Goal: Information Seeking & Learning: Check status

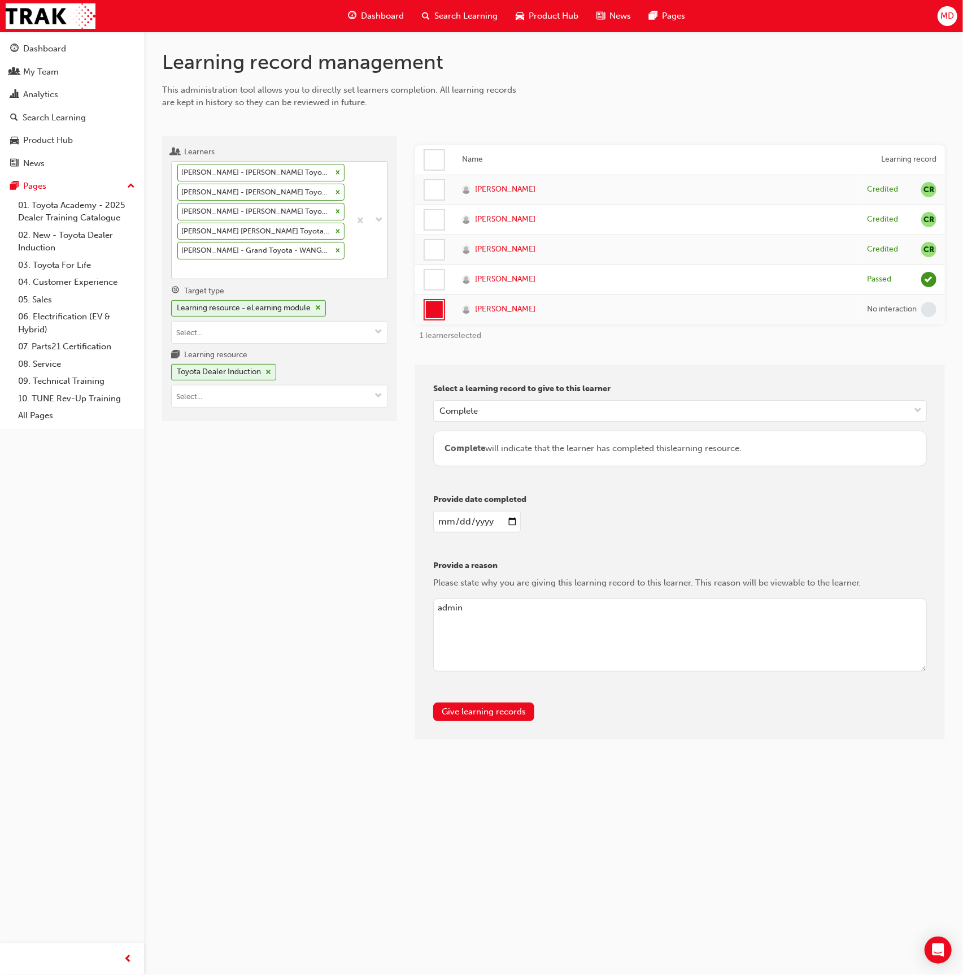
click at [347, 248] on div "[PERSON_NAME] - [PERSON_NAME] Toyota - [PERSON_NAME] [PERSON_NAME] - [PERSON_NA…" at bounding box center [261, 220] width 179 height 117
click at [179, 264] on input "Learners [PERSON_NAME] - [PERSON_NAME] Toyota - [PERSON_NAME] [PERSON_NAME] - […" at bounding box center [177, 269] width 1 height 10
type input "cooksl"
drag, startPoint x: 328, startPoint y: 288, endPoint x: 401, endPoint y: 321, distance: 79.4
click at [328, 289] on div "[PERSON_NAME] - Grand Toyota - WANGARA" at bounding box center [278, 295] width 215 height 22
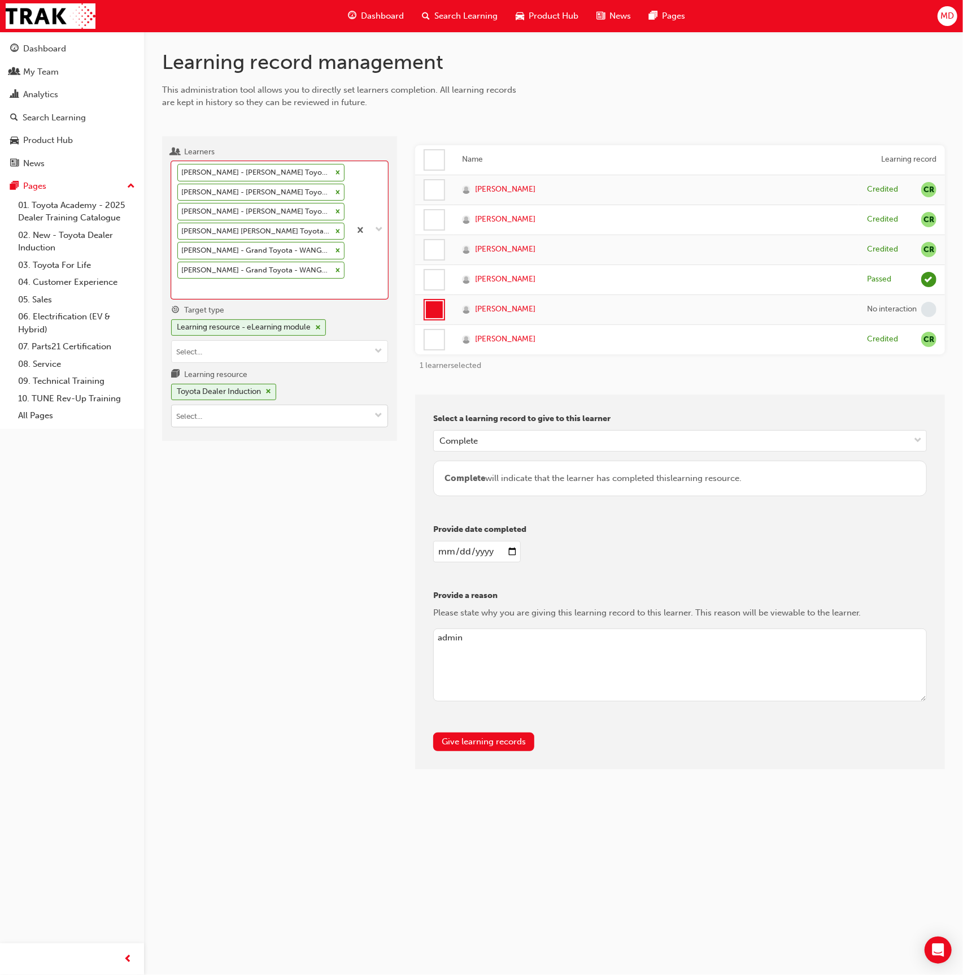
drag, startPoint x: 272, startPoint y: 372, endPoint x: 267, endPoint y: 384, distance: 12.2
click at [271, 388] on span "cross-icon" at bounding box center [269, 391] width 6 height 7
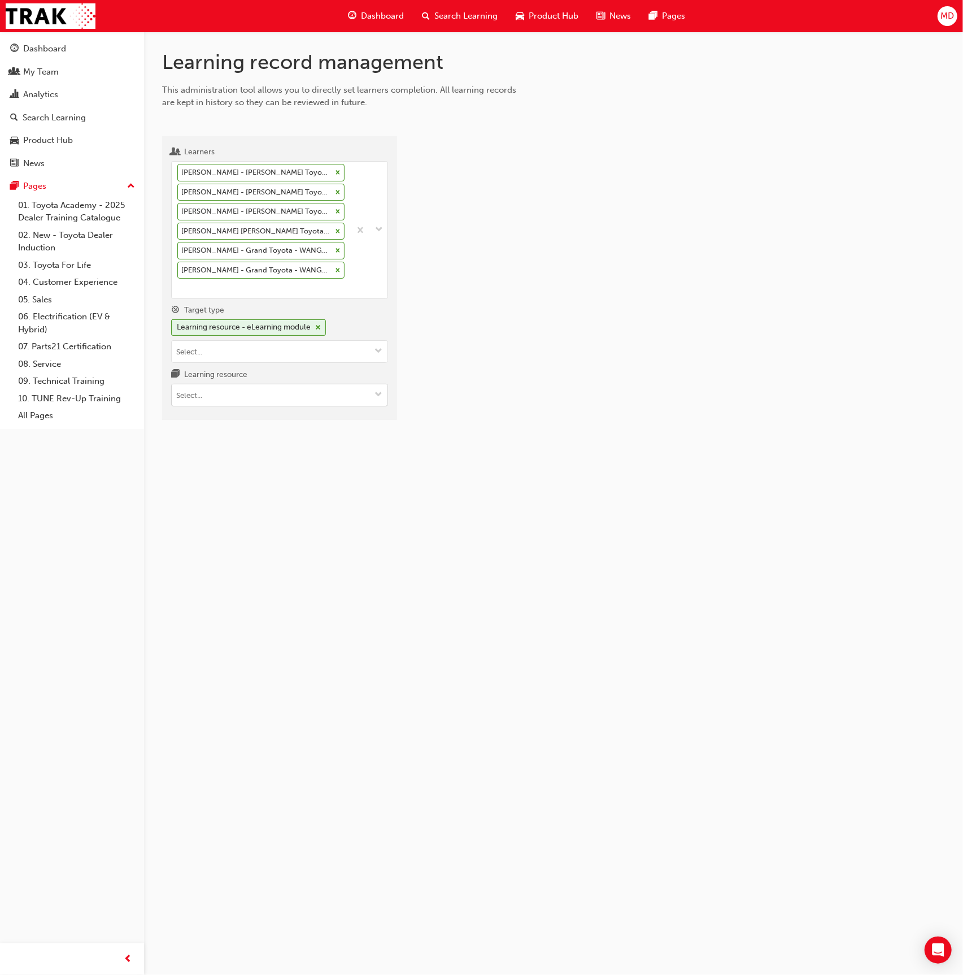
click at [253, 384] on input "Learning resource" at bounding box center [280, 394] width 216 height 21
type input "tflia"
click at [264, 321] on div "Learning resource - eLearning module" at bounding box center [244, 327] width 134 height 13
click at [259, 320] on input "Target type" at bounding box center [280, 330] width 216 height 21
click at [268, 363] on li "Learning resource - instructor led" at bounding box center [279, 373] width 217 height 21
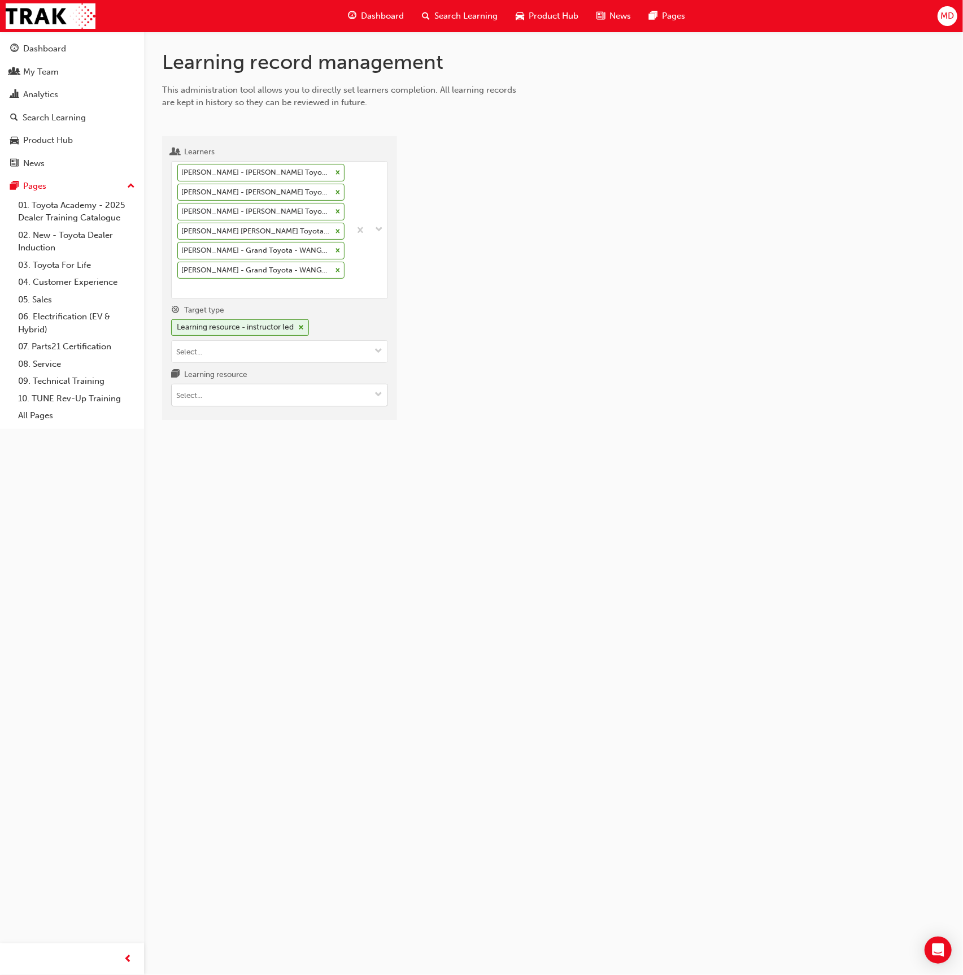
click at [262, 384] on input "Learning resource" at bounding box center [280, 394] width 216 height 21
type input "tfl"
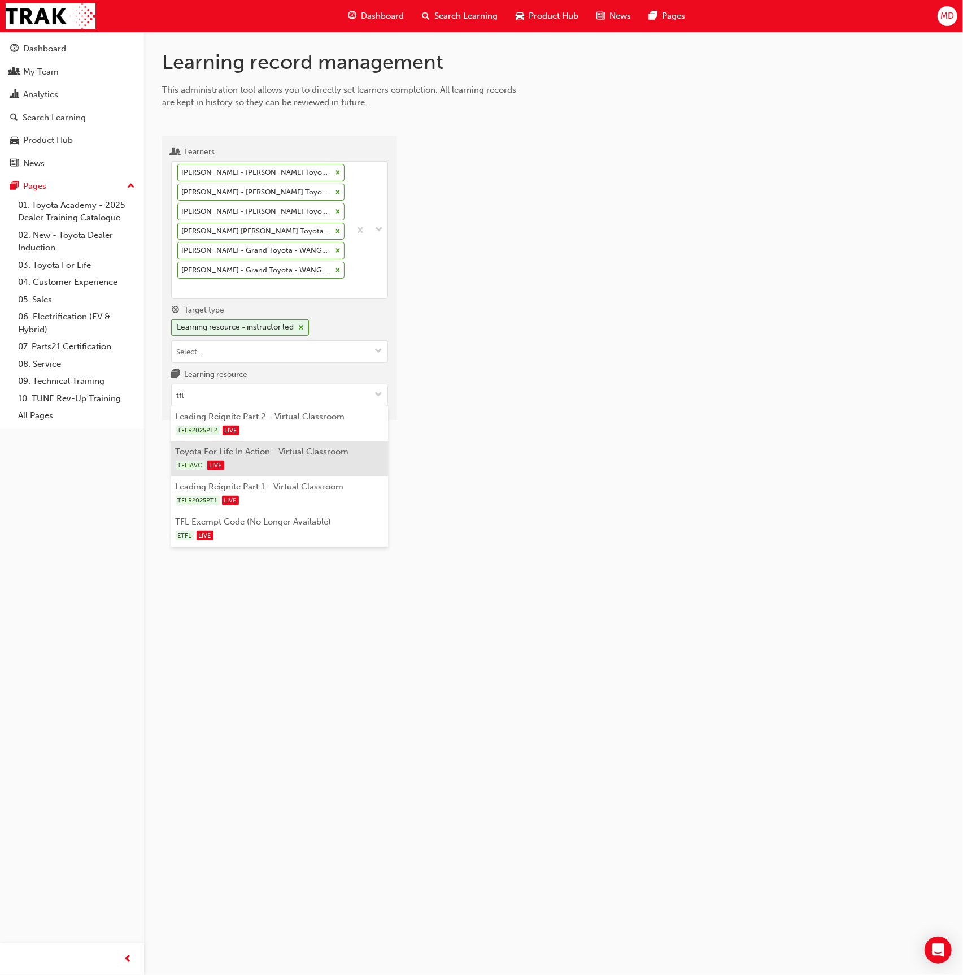
click at [303, 441] on li "Toyota For Life In Action - Virtual Classroom TFLIAVC LIVE" at bounding box center [279, 458] width 217 height 35
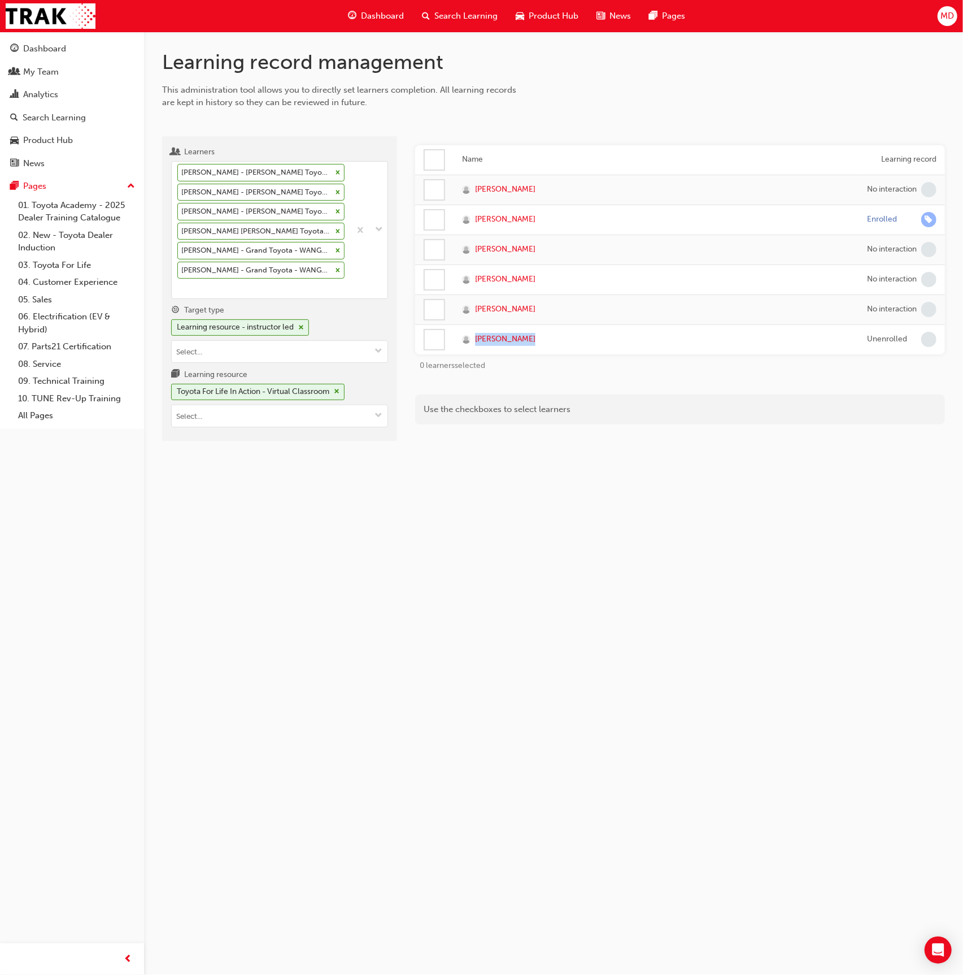
click at [415, 529] on div "Learning record management This administration tool allows you to directly set …" at bounding box center [481, 487] width 963 height 975
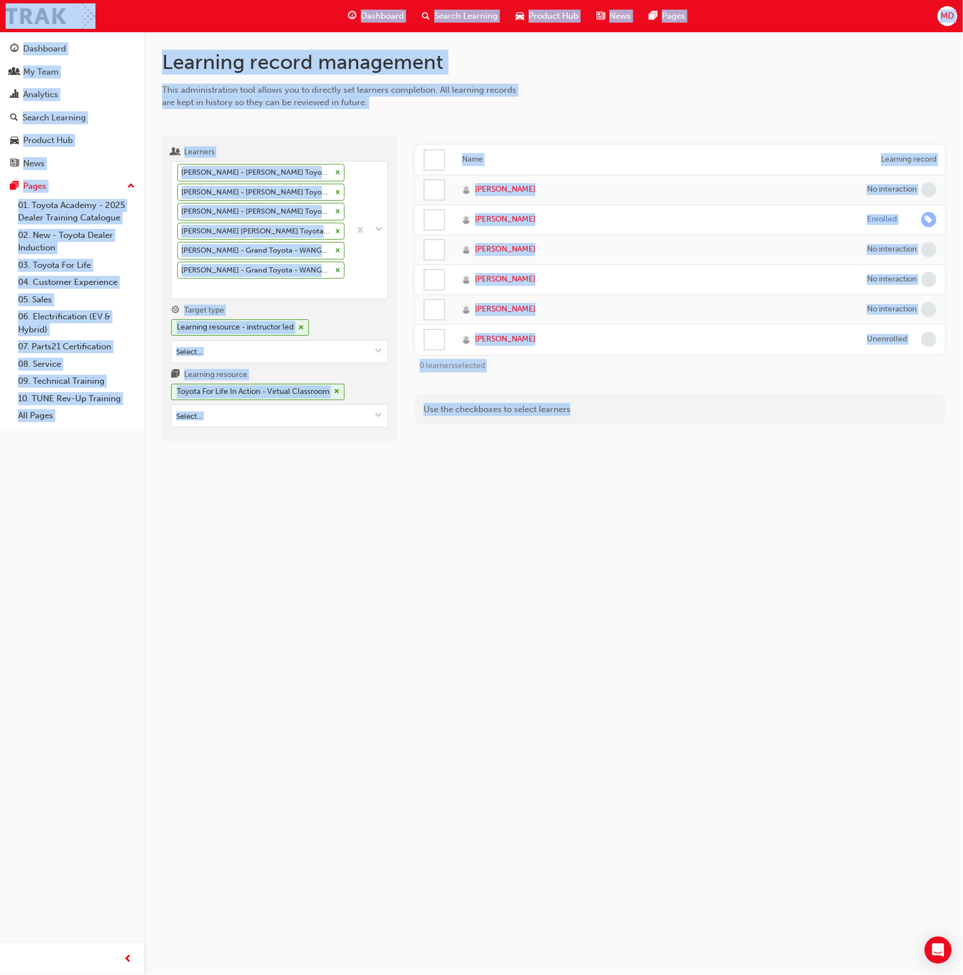
click at [415, 529] on div "Learning record management This administration tool allows you to directly set …" at bounding box center [481, 487] width 963 height 975
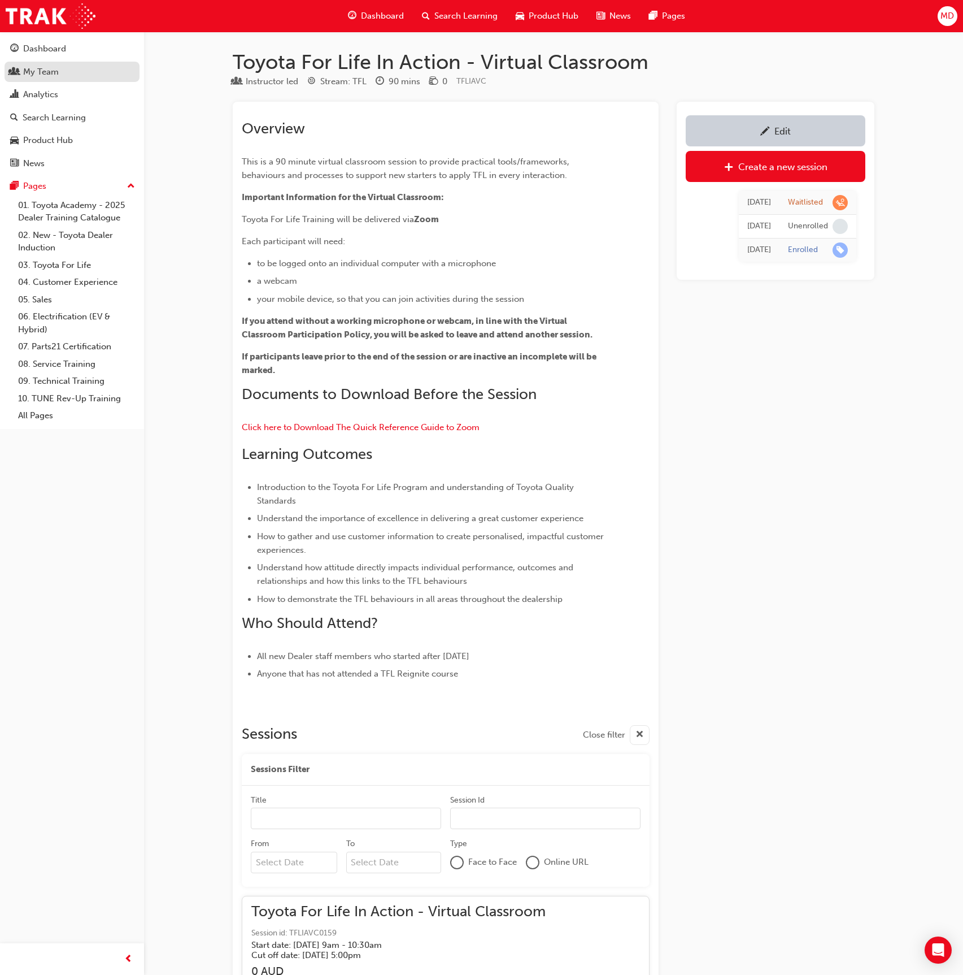
scroll to position [3796, 0]
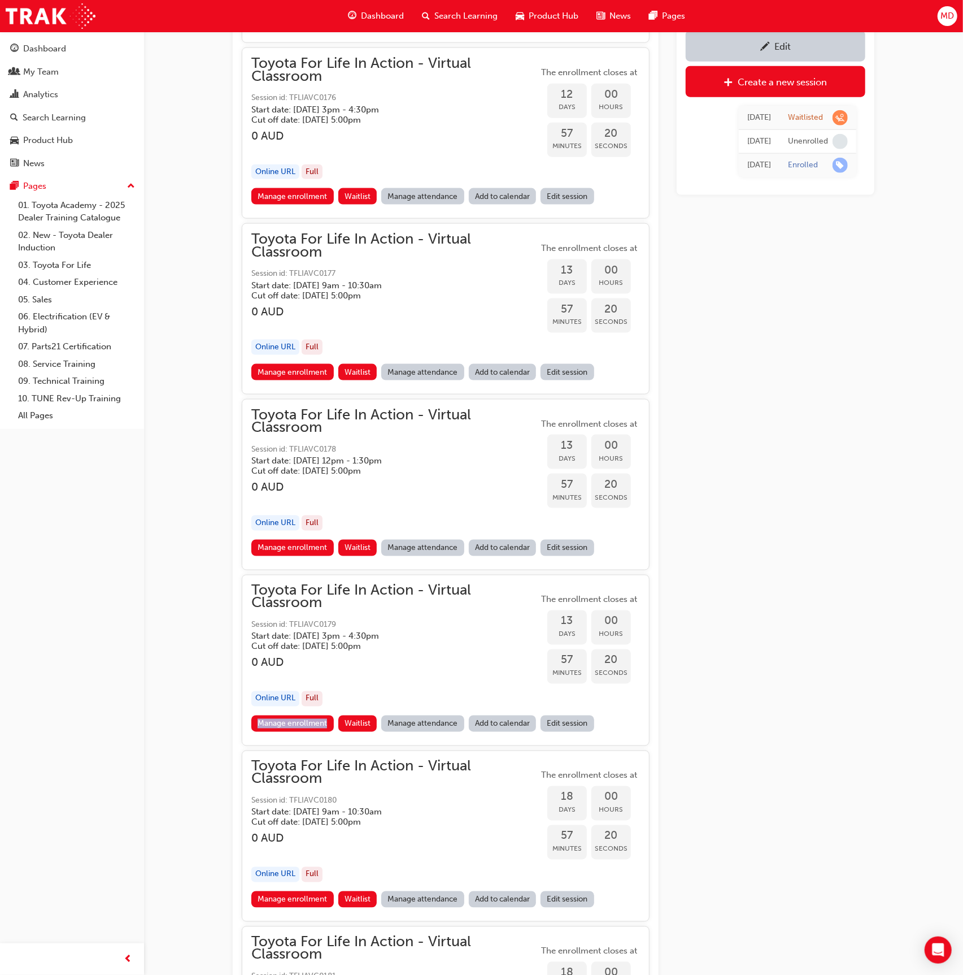
click at [78, 83] on button "Dashboard My Team Analytics Search Learning Product Hub News Pages" at bounding box center [72, 106] width 135 height 140
click at [103, 88] on div "Analytics" at bounding box center [72, 95] width 124 height 14
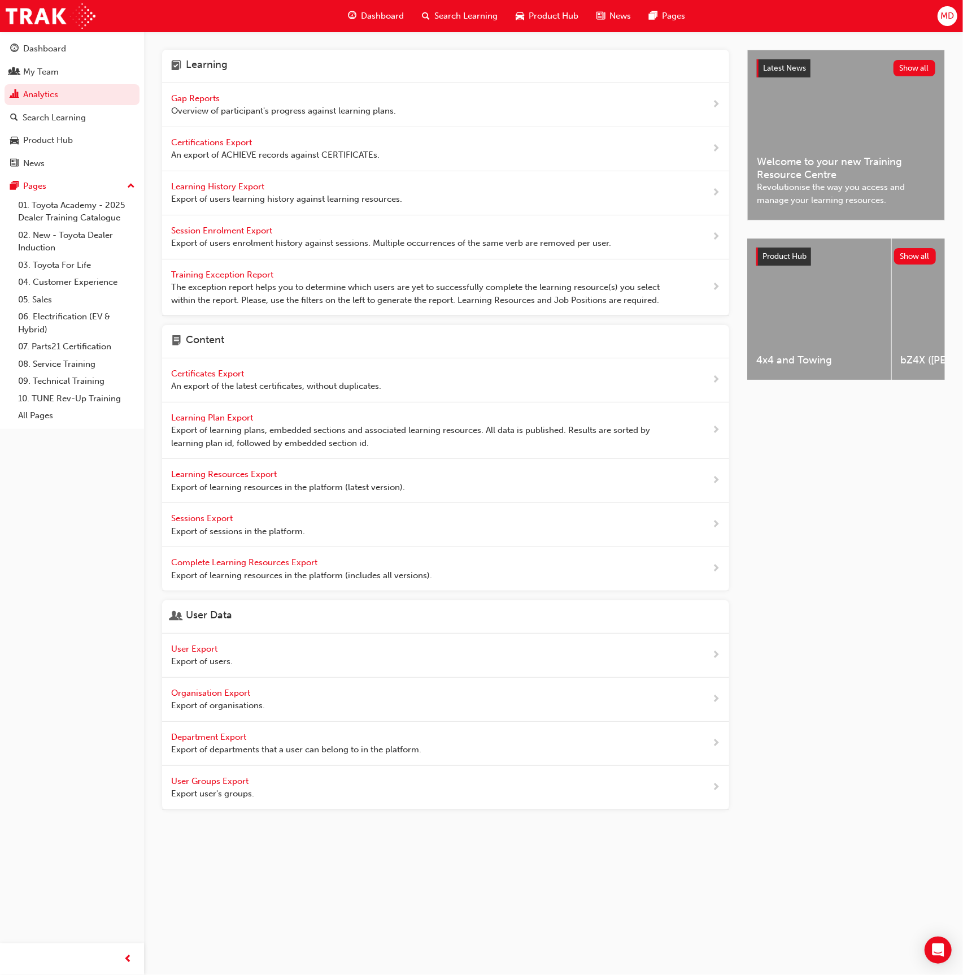
click at [211, 101] on span "Gap Reports" at bounding box center [196, 98] width 51 height 10
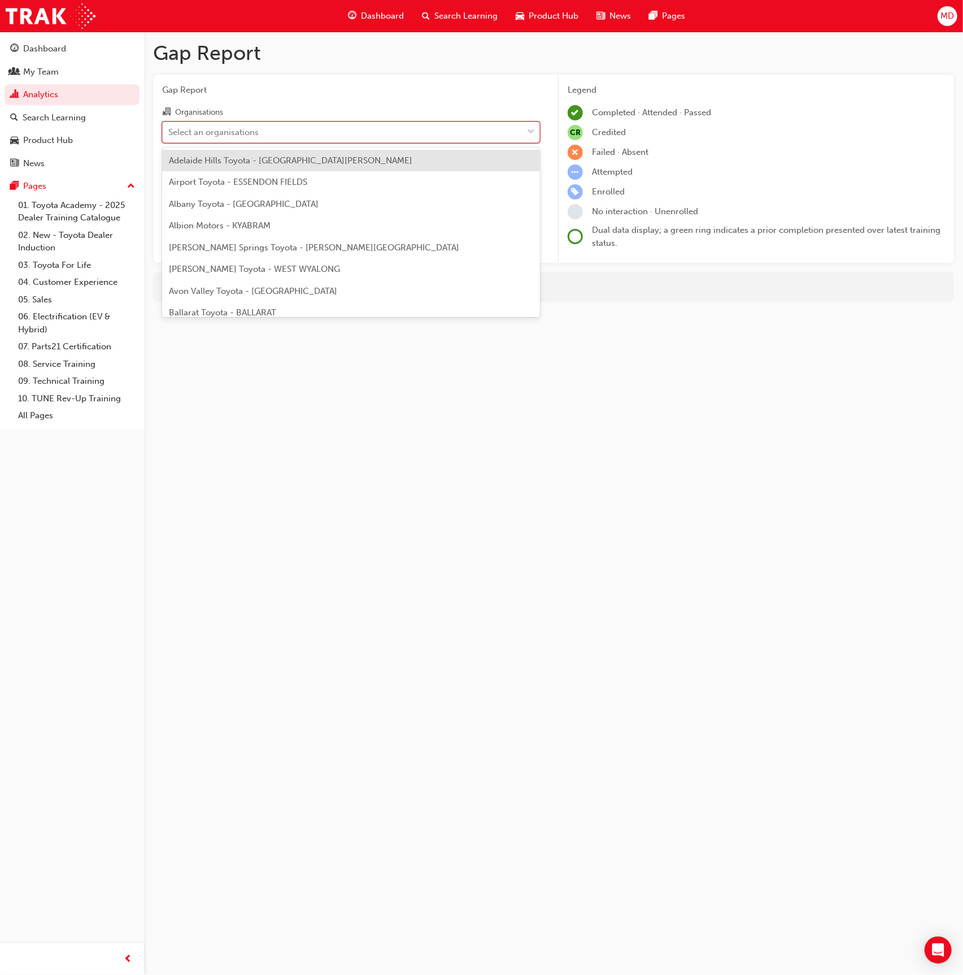
click at [244, 129] on div "Select an organisations" at bounding box center [213, 131] width 90 height 13
click at [170, 129] on input "Organisations option Adelaide Hills Toyota - MOUNT BARKER focused, 1 of 304. 30…" at bounding box center [168, 132] width 1 height 10
type input "grand"
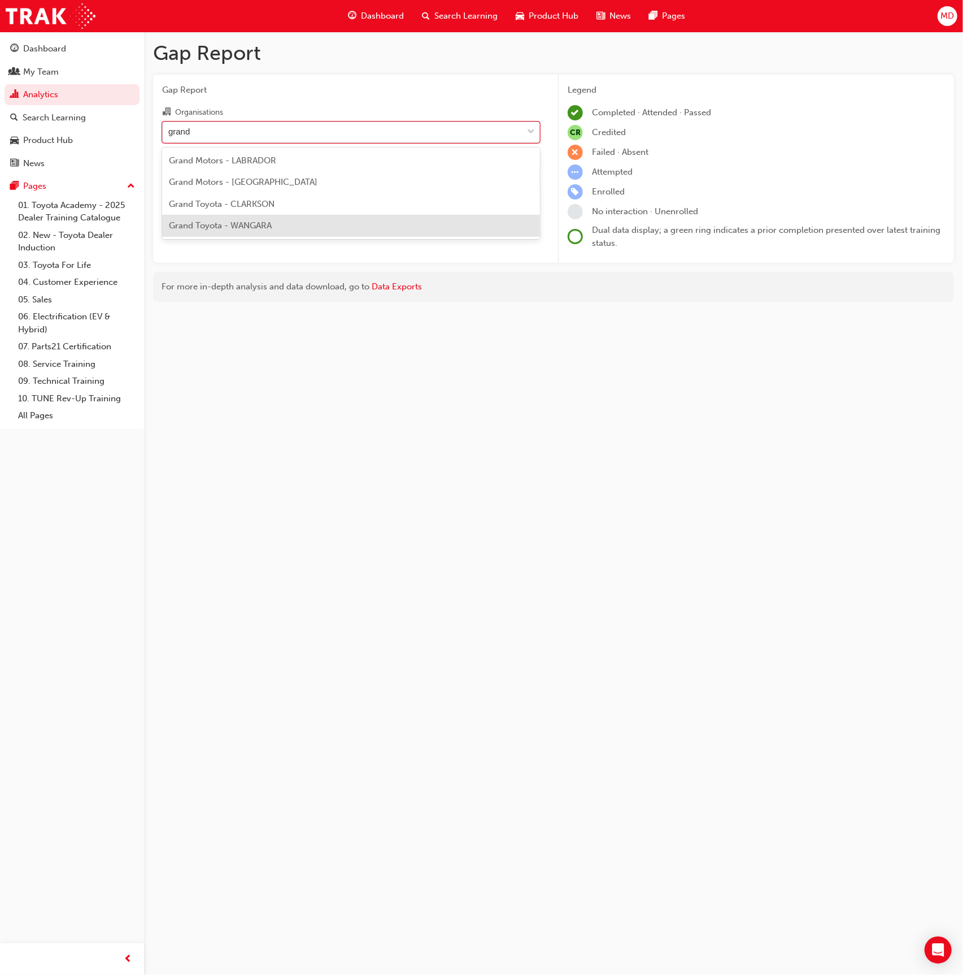
click at [285, 223] on div "Grand Toyota - WANGARA" at bounding box center [351, 226] width 378 height 22
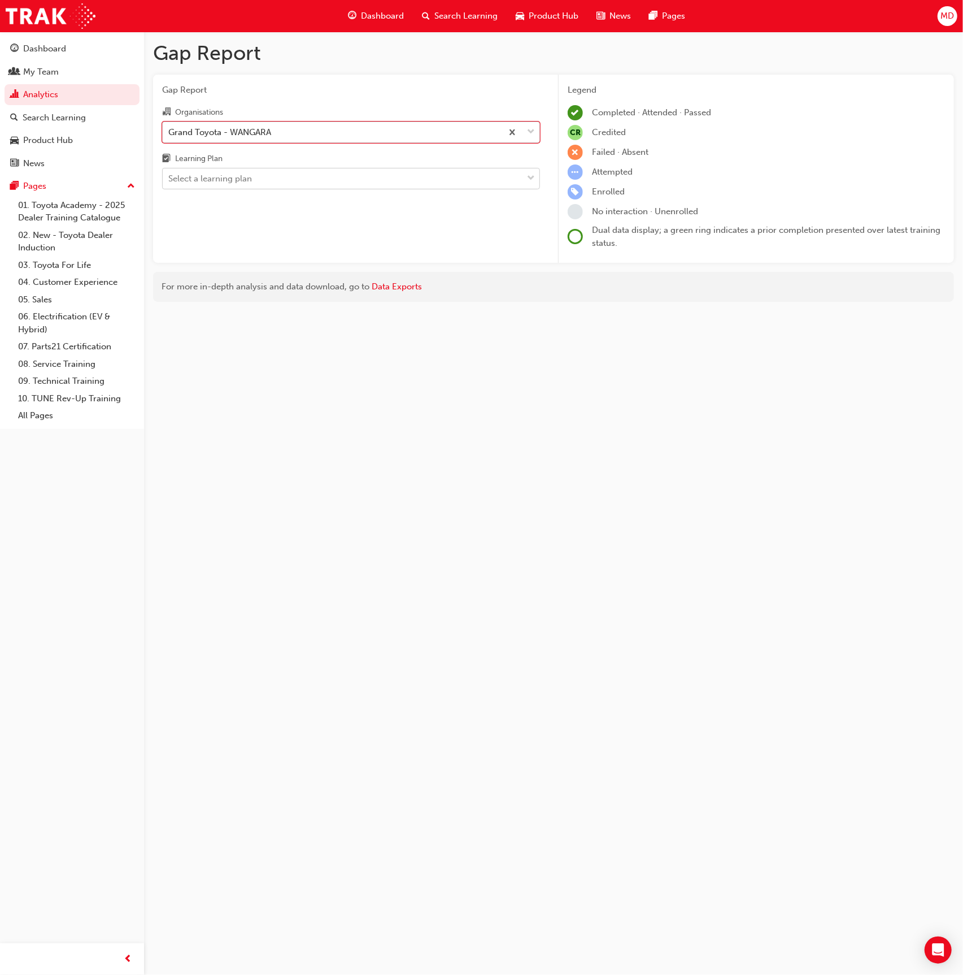
click at [220, 176] on div "Select a learning plan" at bounding box center [210, 178] width 84 height 13
click at [170, 176] on input "Learning Plan Select a learning plan" at bounding box center [168, 178] width 1 height 10
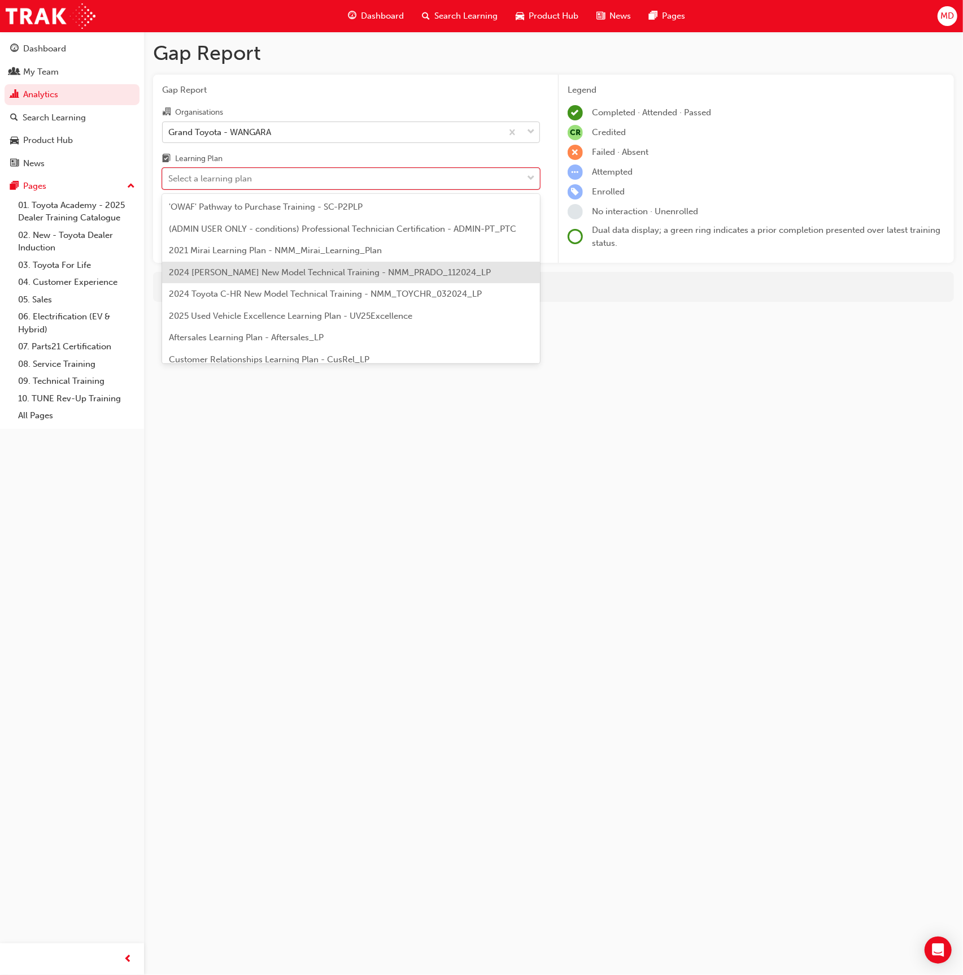
scroll to position [42, 0]
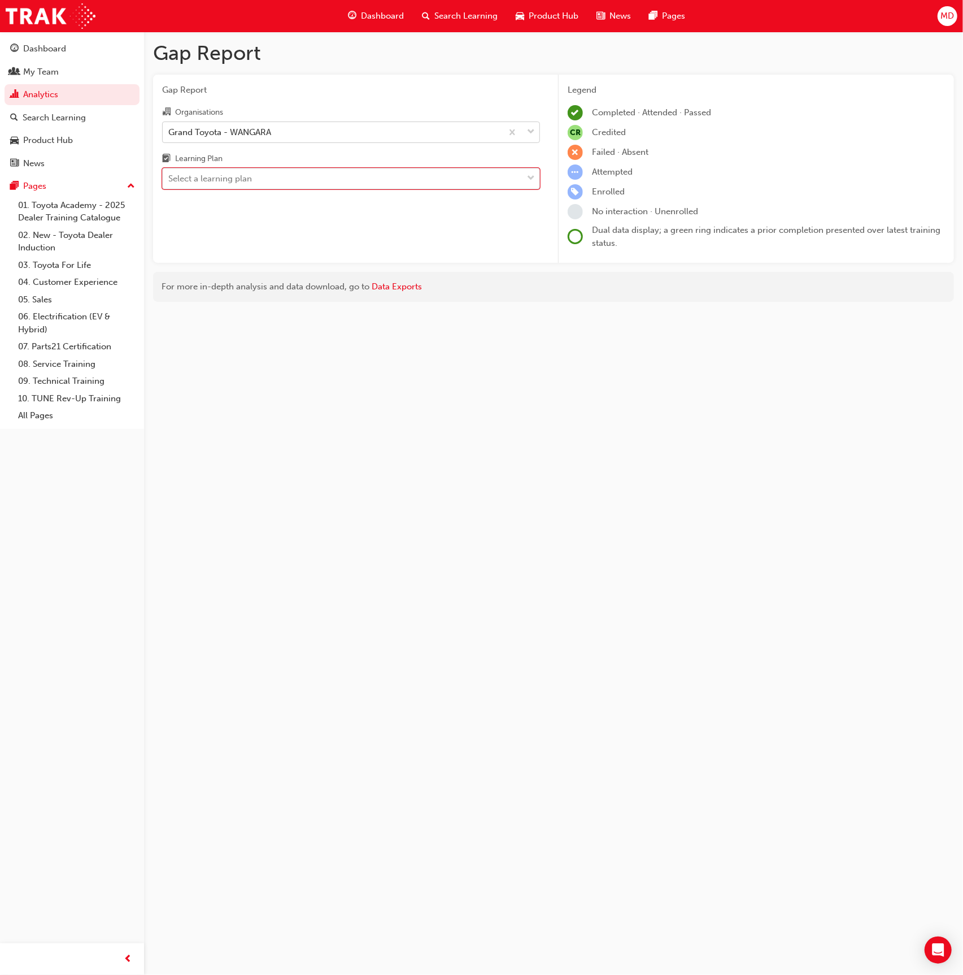
click at [230, 173] on div "Select a learning plan" at bounding box center [210, 178] width 84 height 13
click at [170, 173] on input "Learning Plan 0 results available. Select is focused ,type to refine list, pres…" at bounding box center [168, 178] width 1 height 10
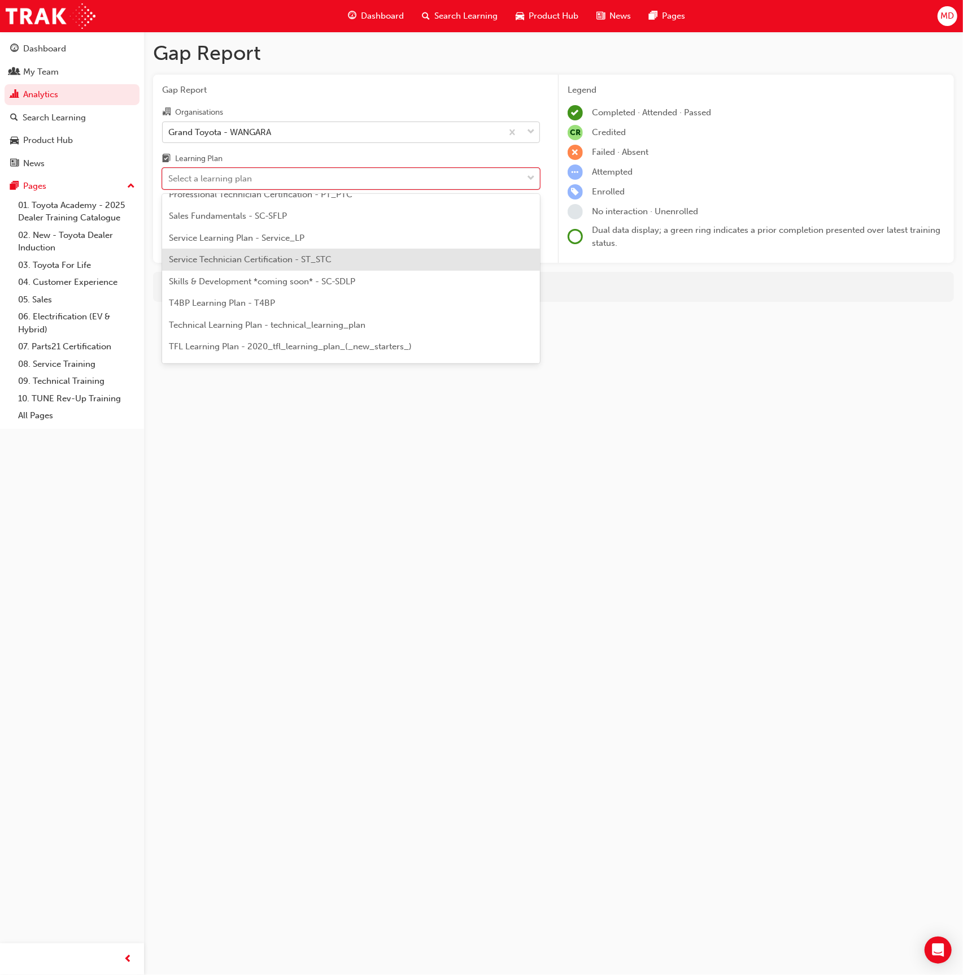
scroll to position [579, 0]
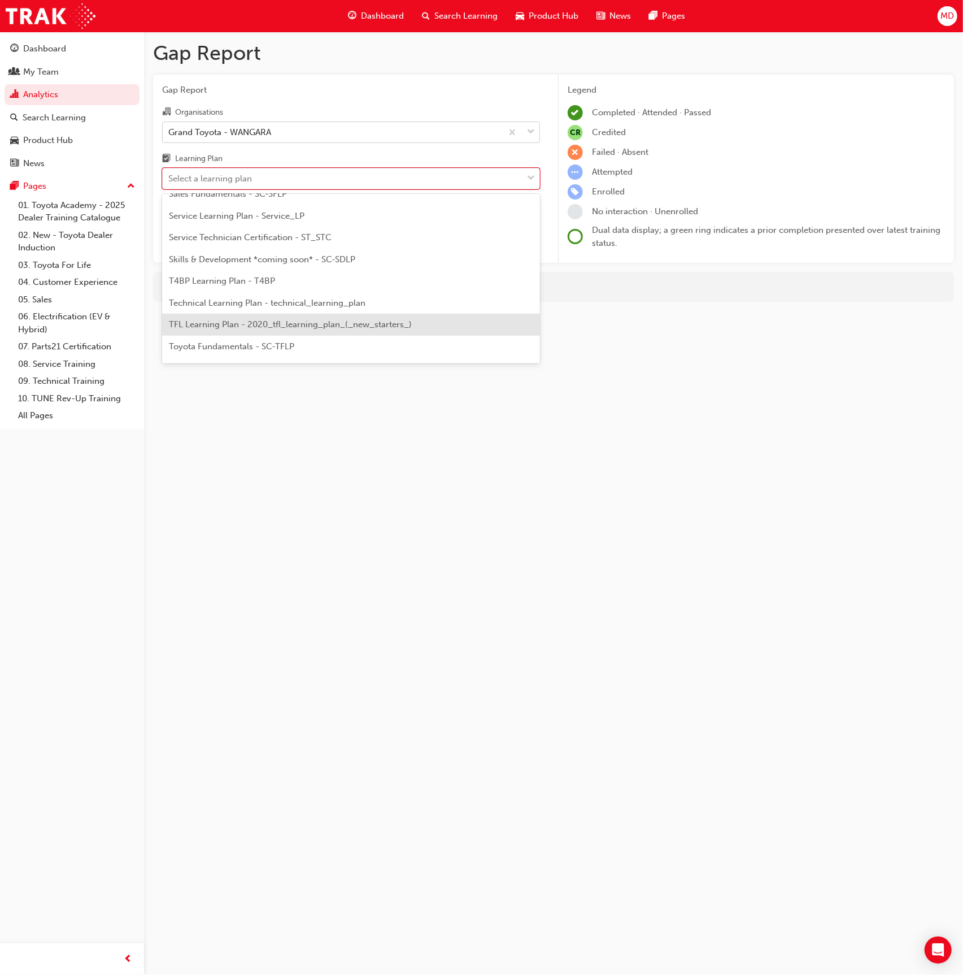
click at [359, 325] on span "TFL Learning Plan - 2020_tfl_learning_plan_(_new_starters_)" at bounding box center [290, 324] width 243 height 10
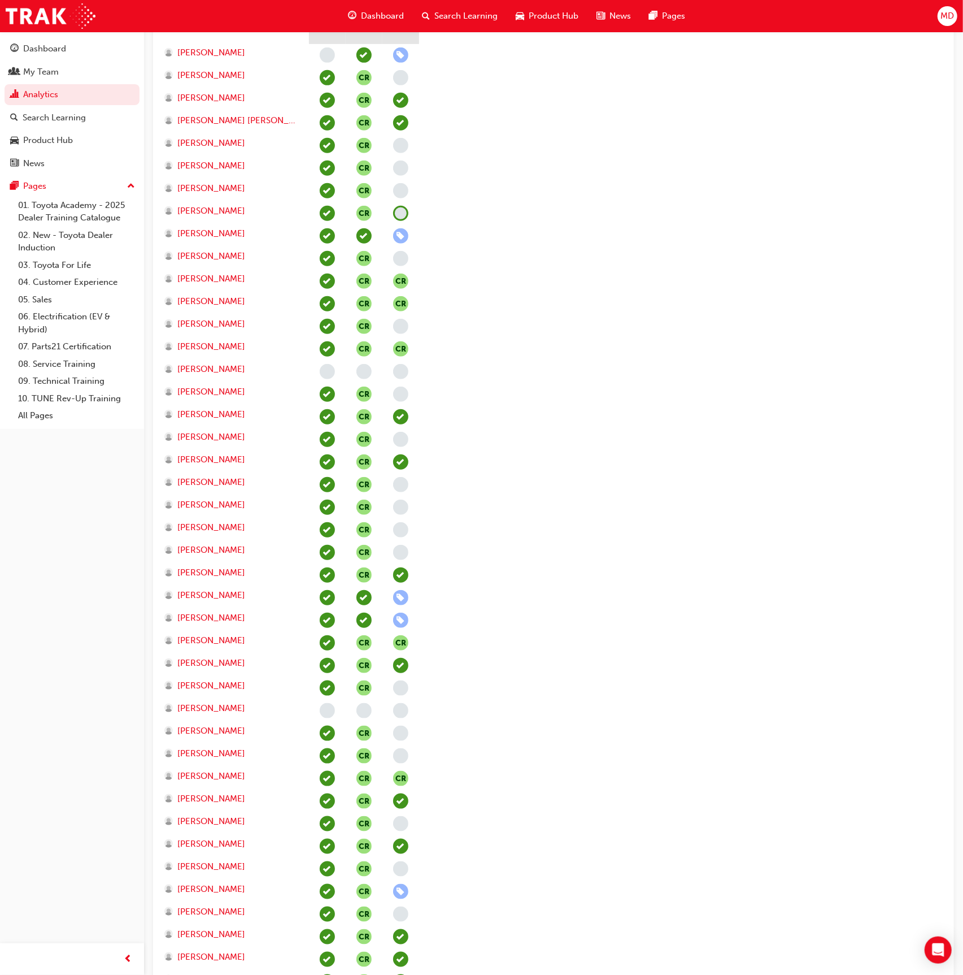
scroll to position [444, 0]
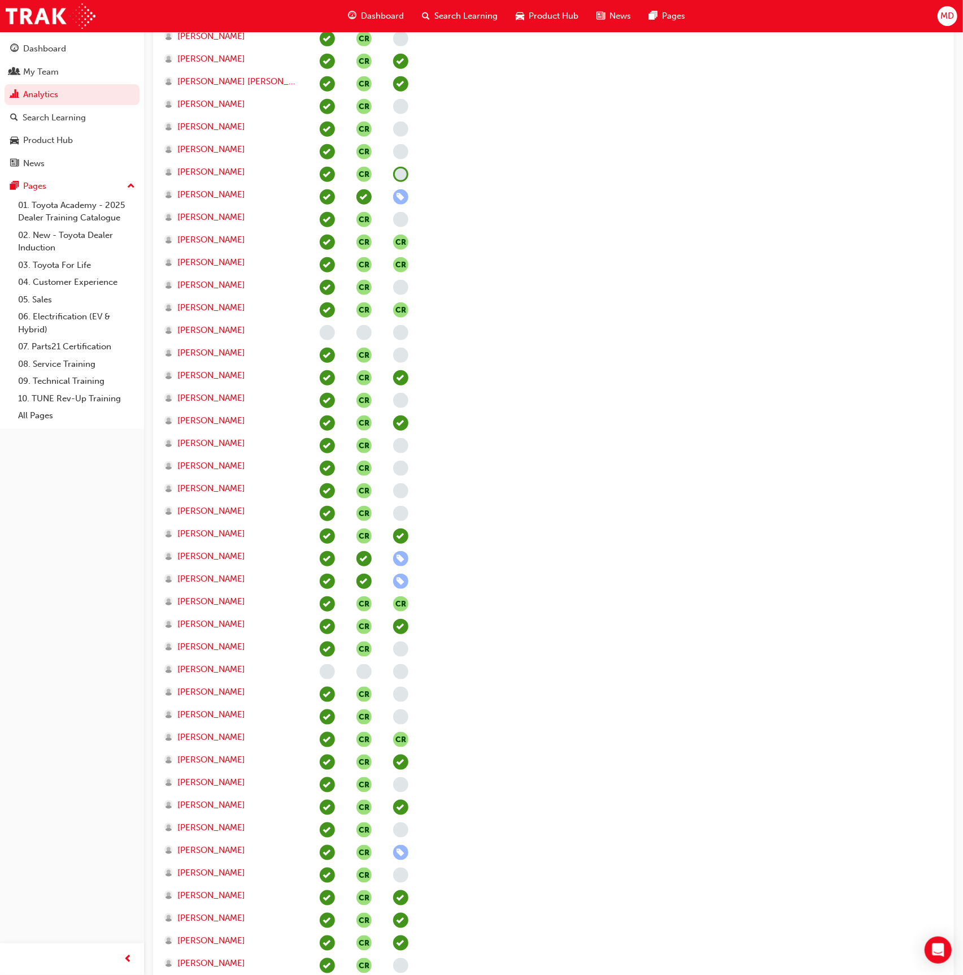
click at [400, 694] on span "learningRecordVerb_NONE-icon" at bounding box center [400, 694] width 15 height 15
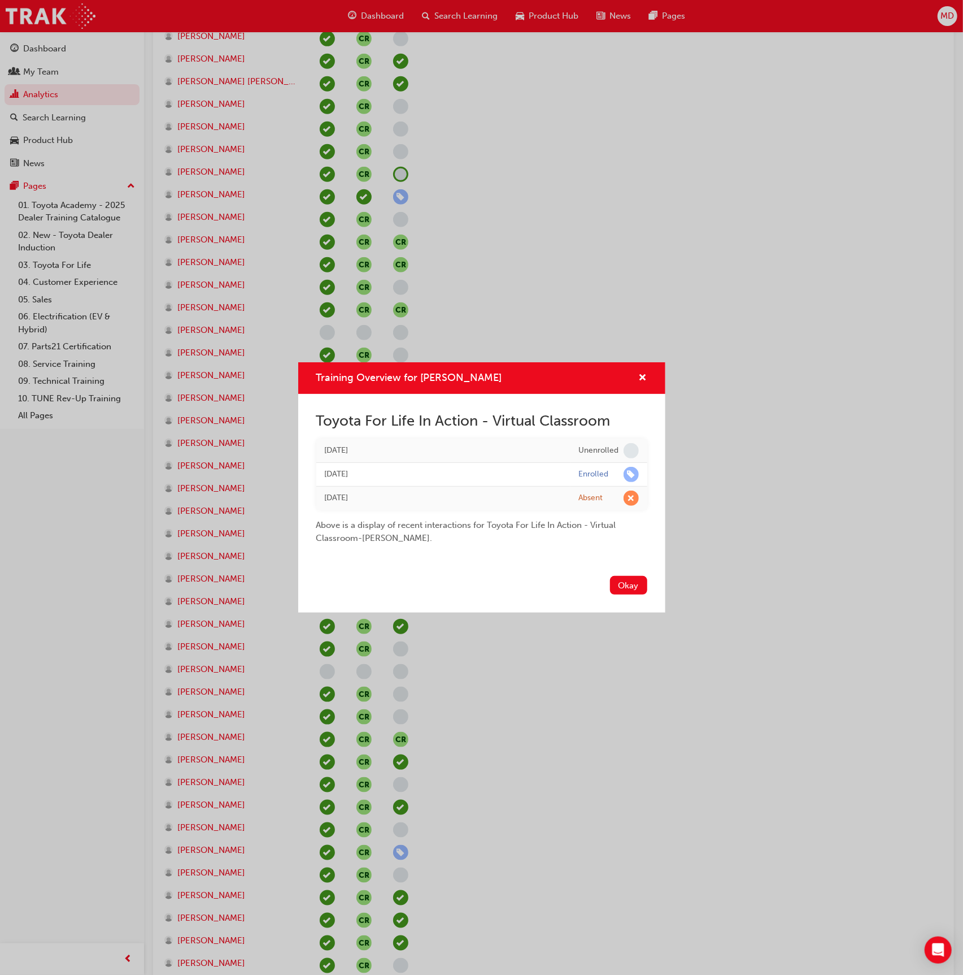
click at [627, 573] on div "Okay" at bounding box center [481, 591] width 367 height 41
click at [627, 580] on button "Okay" at bounding box center [628, 585] width 37 height 19
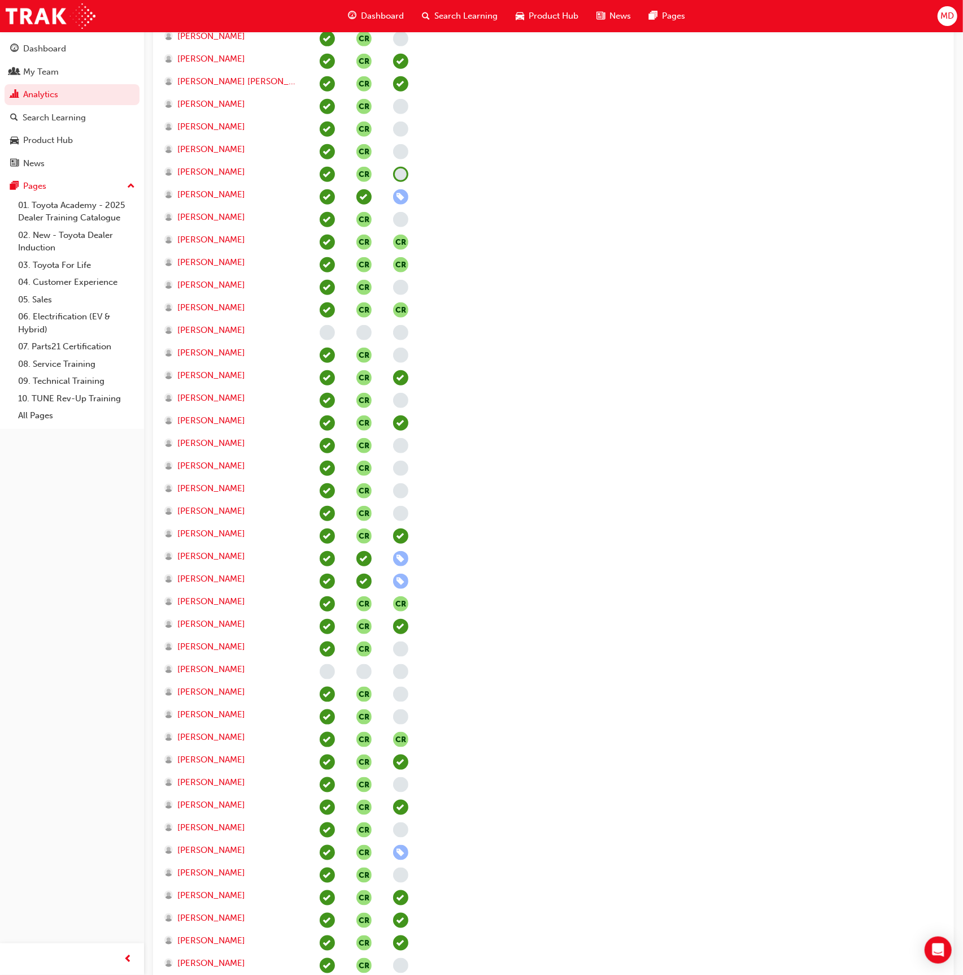
click at [945, 13] on span "MD" at bounding box center [948, 16] width 14 height 13
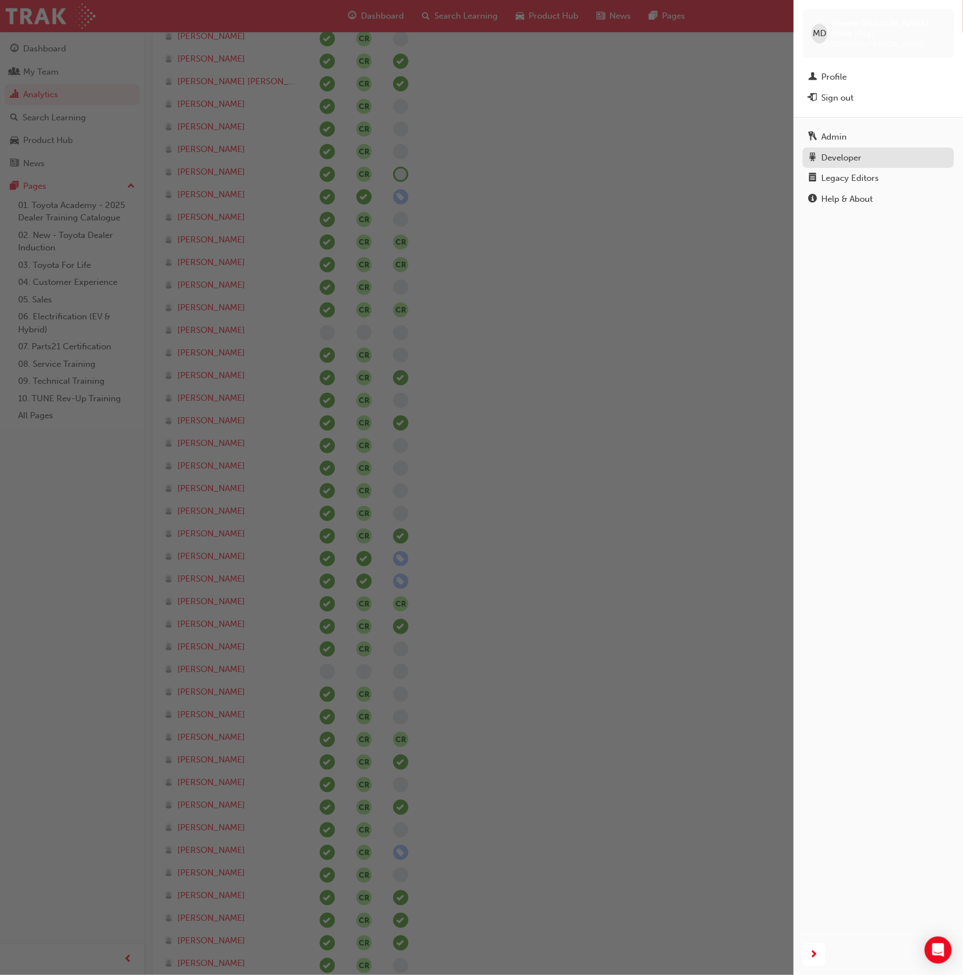
click at [846, 151] on div "Developer" at bounding box center [842, 157] width 40 height 13
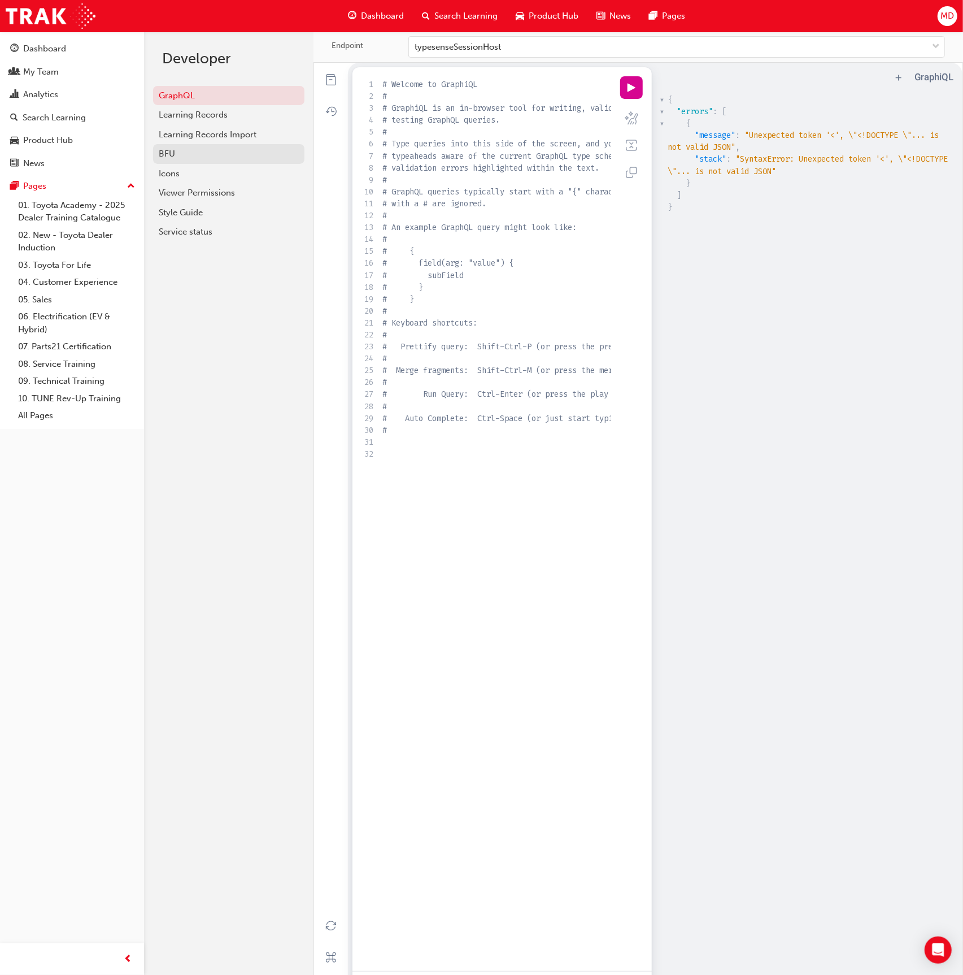
click at [206, 155] on div "BFU" at bounding box center [229, 153] width 140 height 13
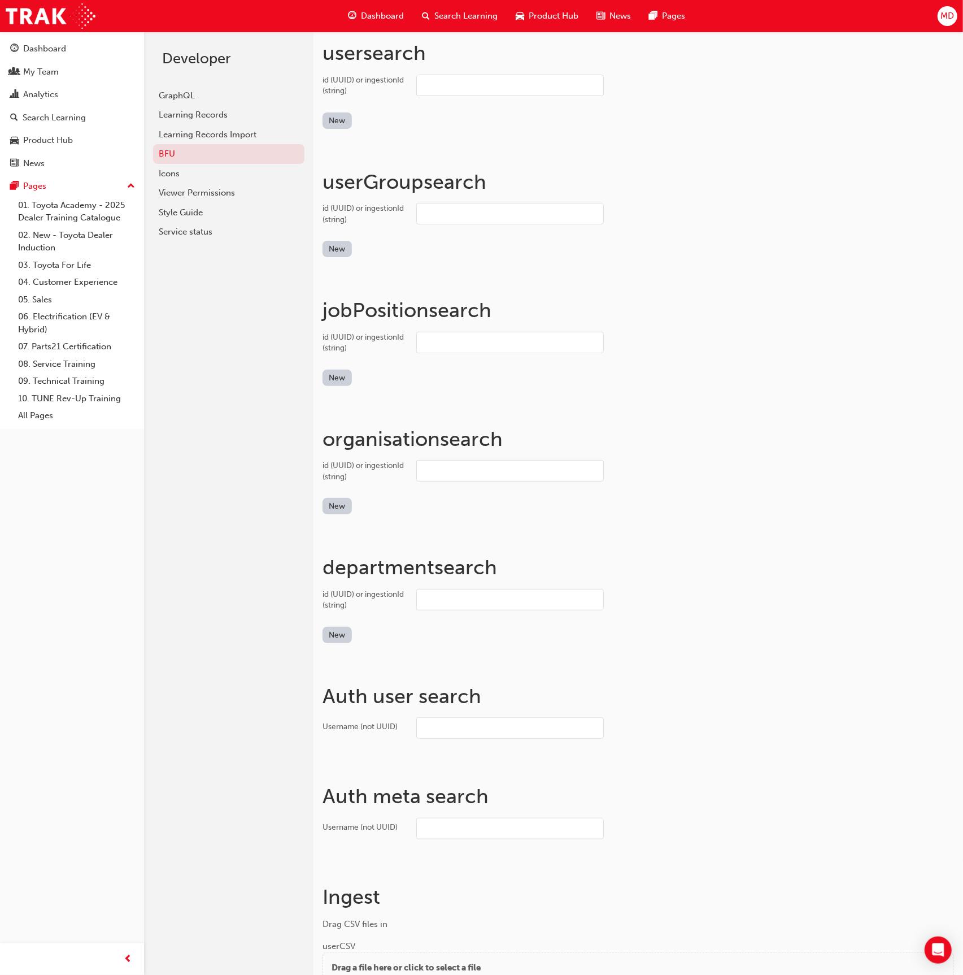
click at [477, 82] on input "id (UUID) or ingestionId (string)" at bounding box center [510, 85] width 188 height 21
paste input "fb57875c-bdd8-4efb-ac4d-969de1e368e6"
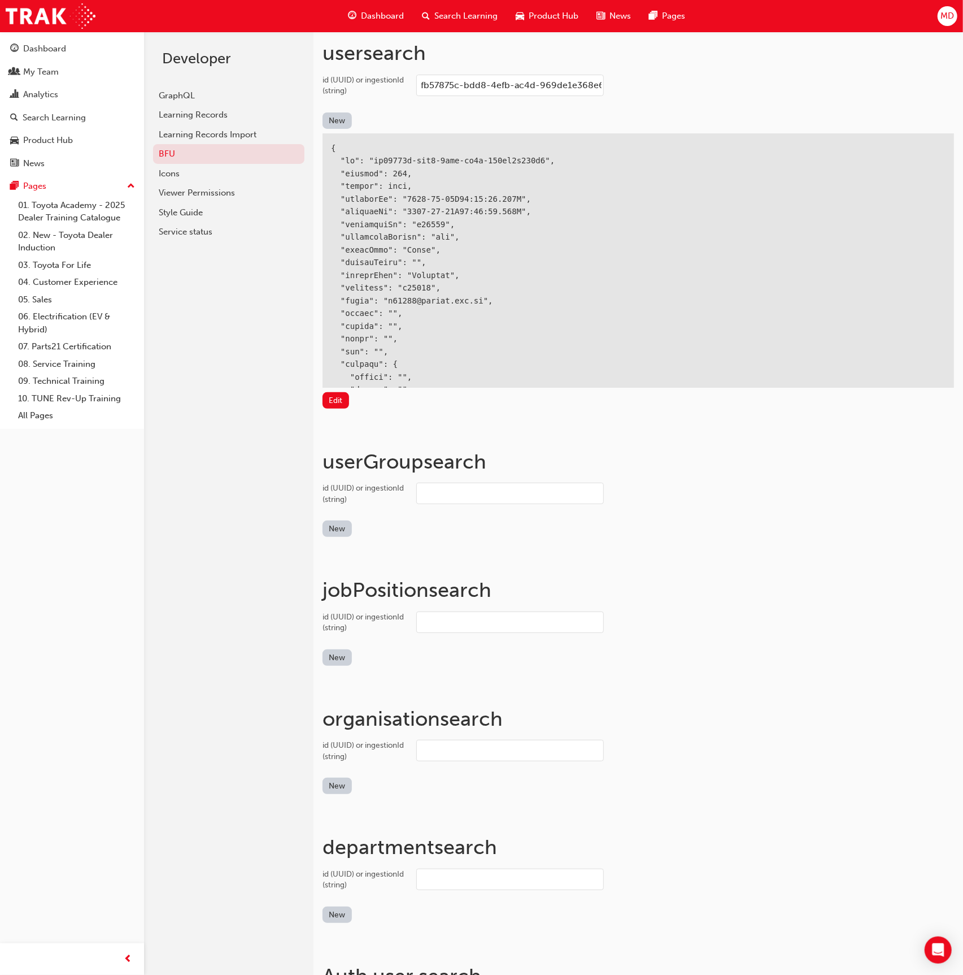
type input "fb57875c-bdd8-4efb-ac4d-969de1e368e6"
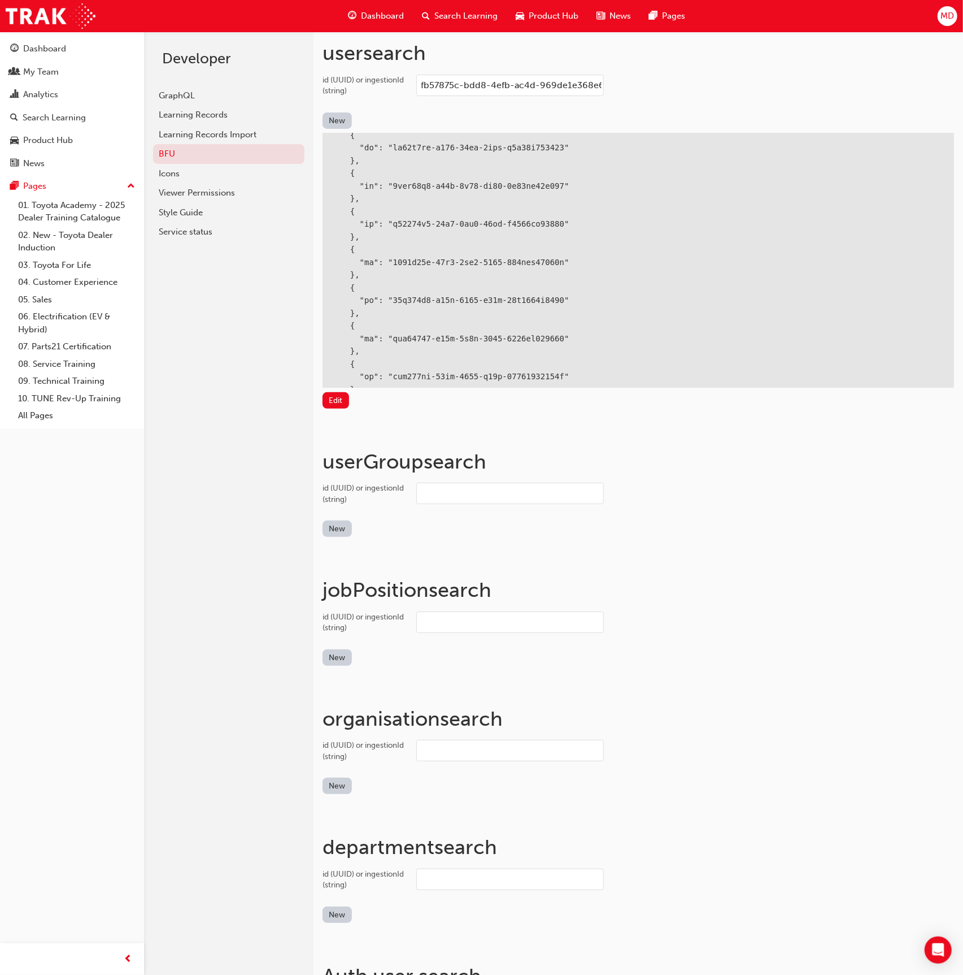
scroll to position [231, 0]
